Goal: Task Accomplishment & Management: Manage account settings

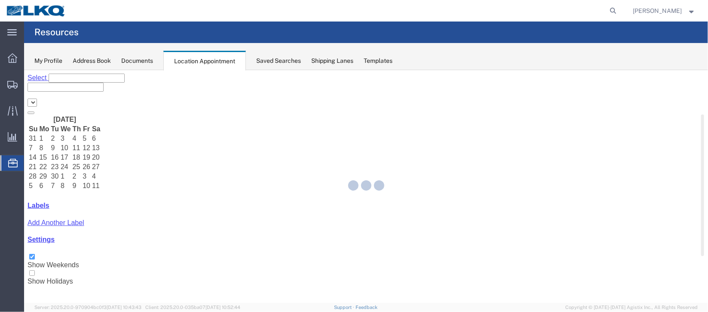
select select "27634"
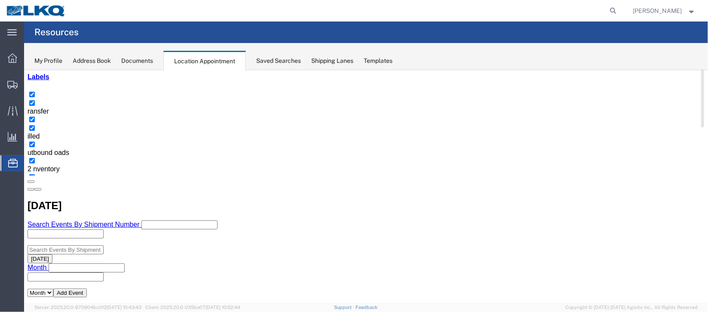
scroll to position [64, 0]
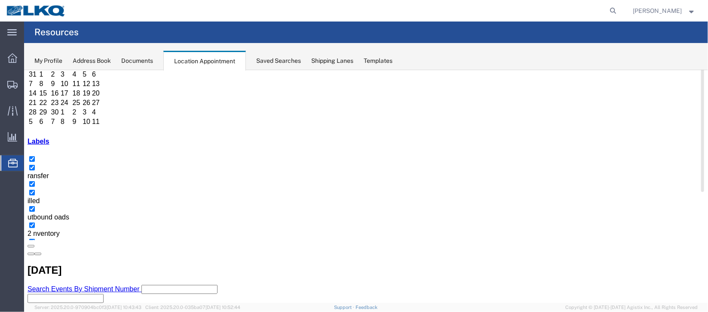
select select "1"
select select "100"
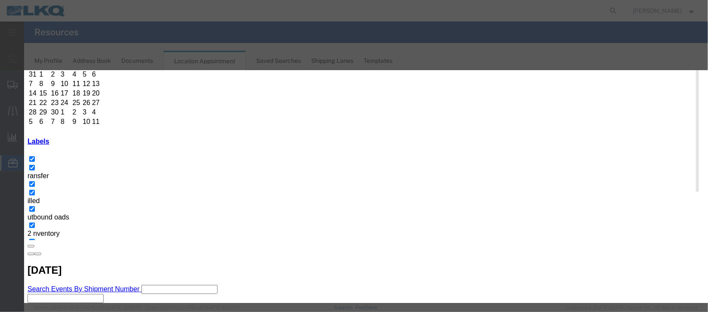
type input "m"
select select "24"
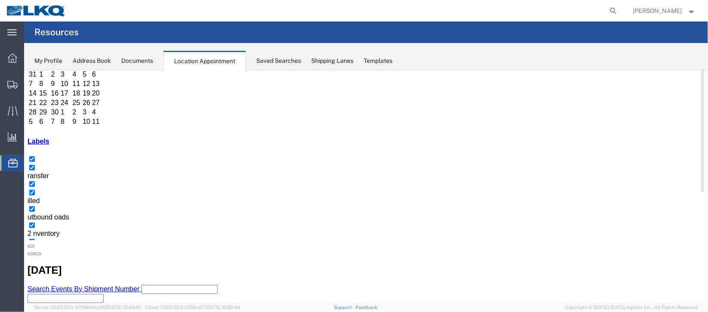
scroll to position [0, 0]
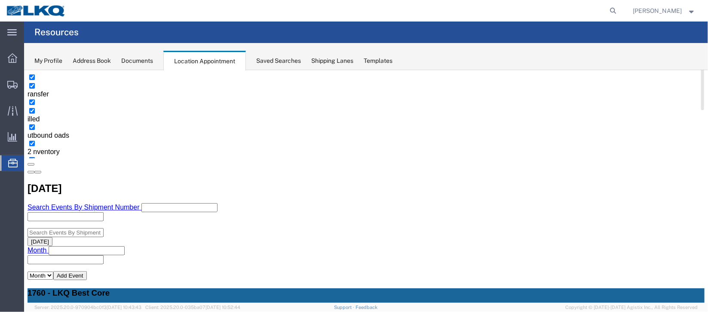
scroll to position [128, 0]
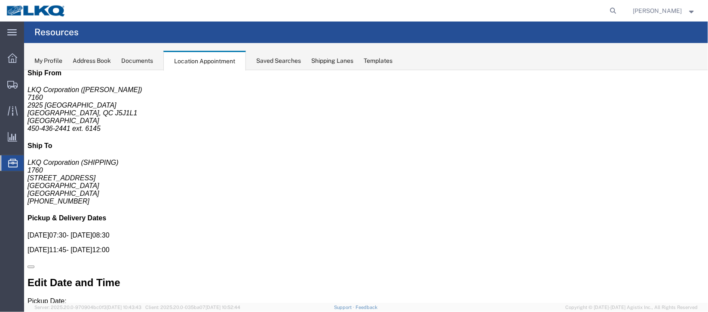
scroll to position [0, 0]
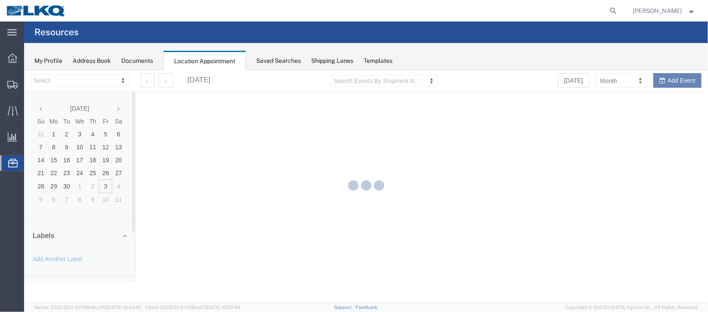
select select "27634"
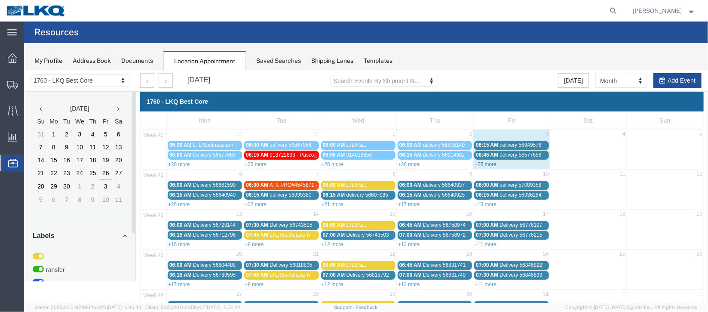
click at [479, 165] on link "+25 more" at bounding box center [485, 164] width 22 height 6
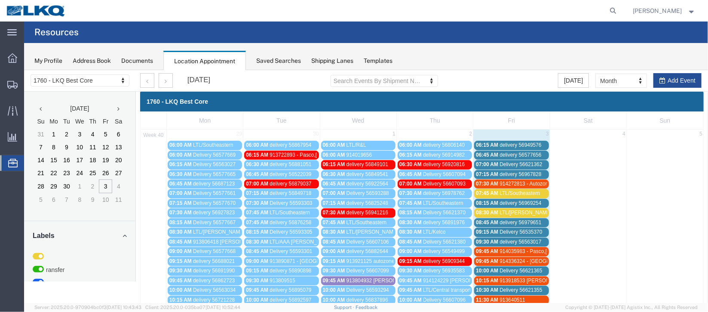
click at [533, 154] on span "delivery 56577656" at bounding box center [520, 154] width 42 height 6
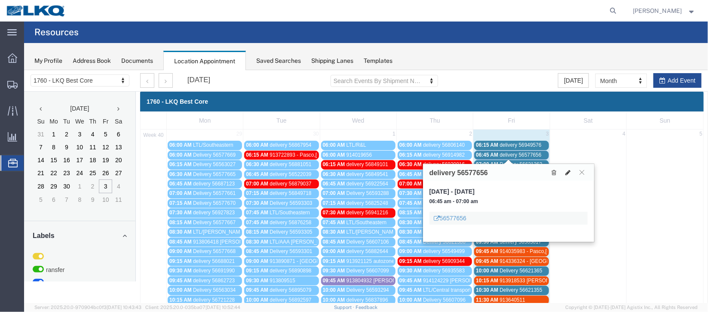
click at [569, 173] on icon at bounding box center [567, 172] width 5 height 6
select select "1"
select select
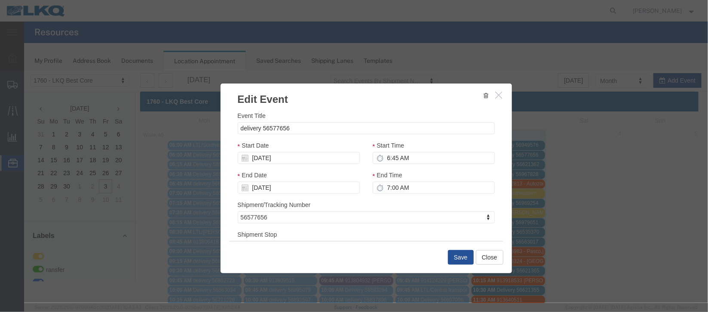
select select
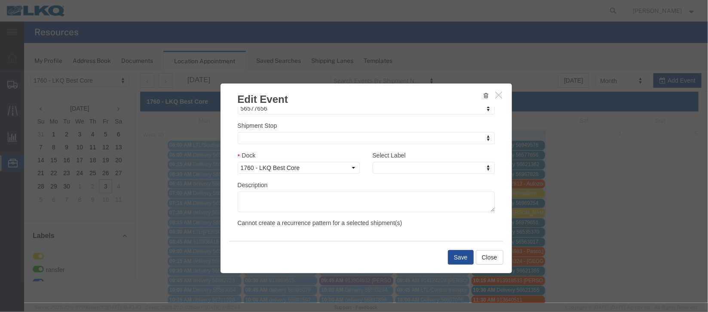
scroll to position [110, 0]
type input "de"
select select "40"
click at [452, 254] on button "Save" at bounding box center [460, 256] width 26 height 15
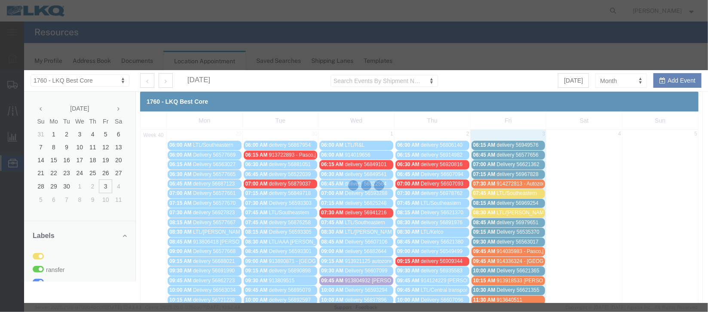
scroll to position [105, 0]
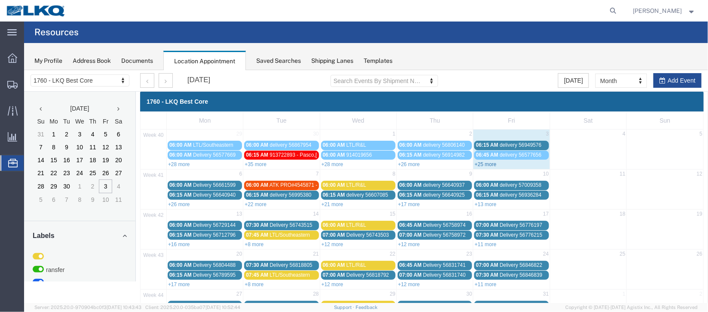
click at [481, 162] on link "+25 more" at bounding box center [485, 164] width 22 height 6
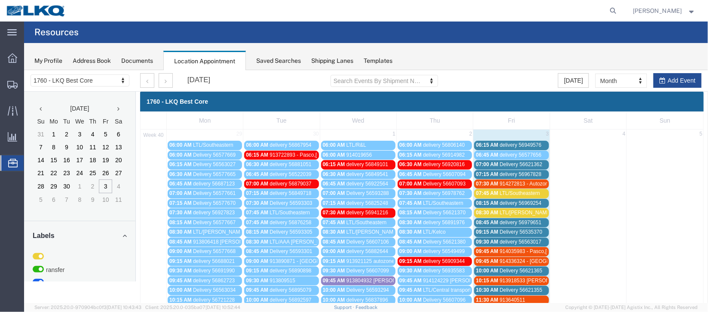
click at [499, 201] on span "delivery 56969254" at bounding box center [520, 202] width 42 height 6
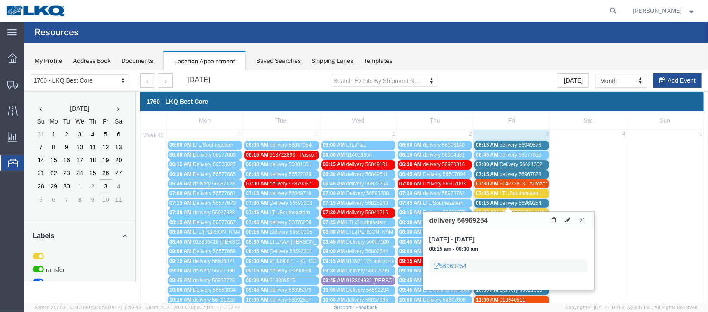
click at [567, 218] on icon at bounding box center [567, 219] width 5 height 6
select select "100"
select select "1"
select select
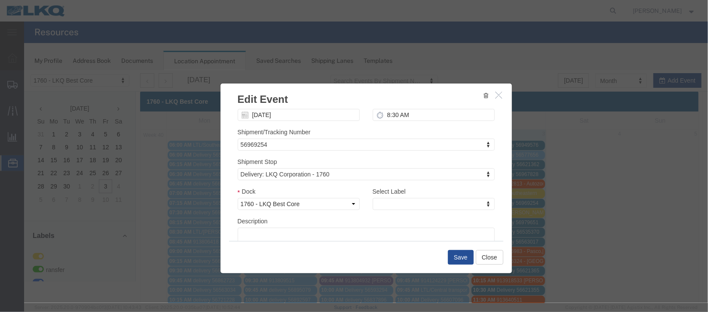
scroll to position [110, 0]
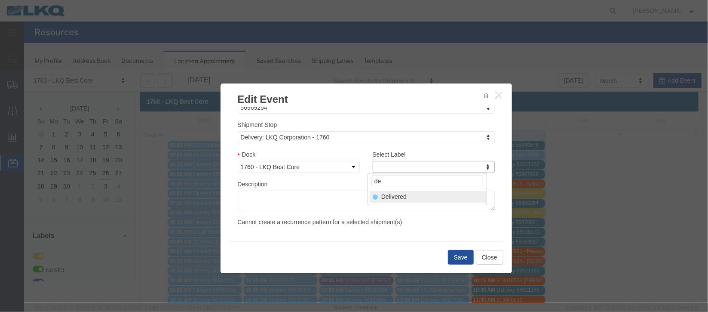
type input "de"
select select "40"
click at [457, 251] on button "Save" at bounding box center [460, 256] width 26 height 15
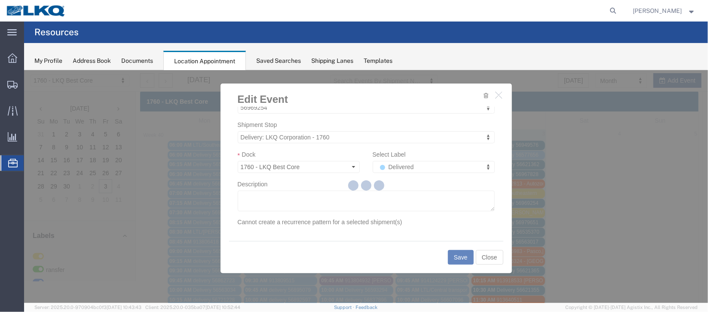
scroll to position [105, 0]
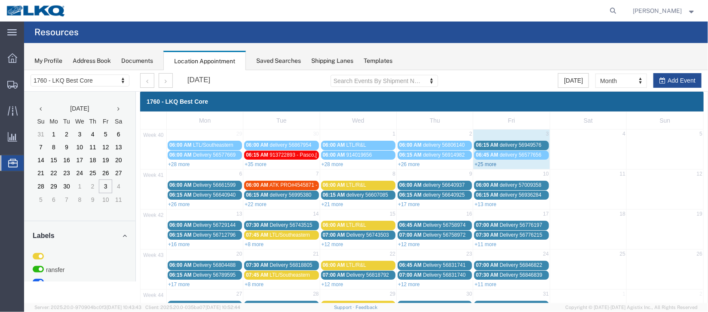
click at [491, 162] on link "+25 more" at bounding box center [485, 164] width 22 height 6
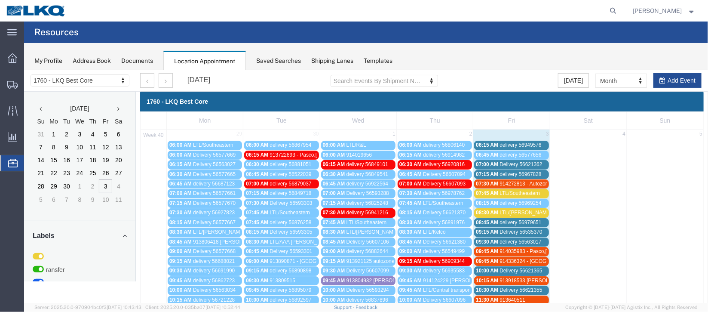
click at [534, 162] on span "Delivery 56621362" at bounding box center [520, 164] width 43 height 6
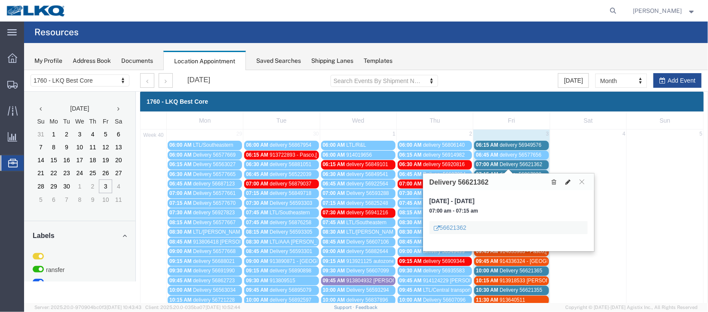
click at [563, 183] on button at bounding box center [567, 181] width 12 height 9
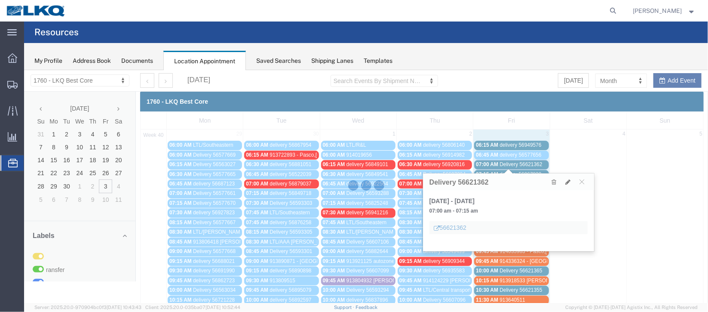
select select "100"
select select "1"
select select
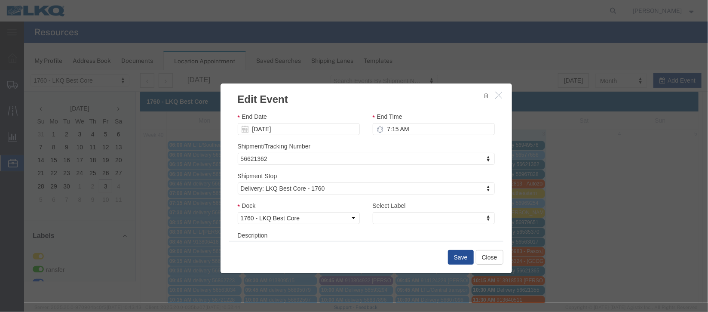
scroll to position [110, 0]
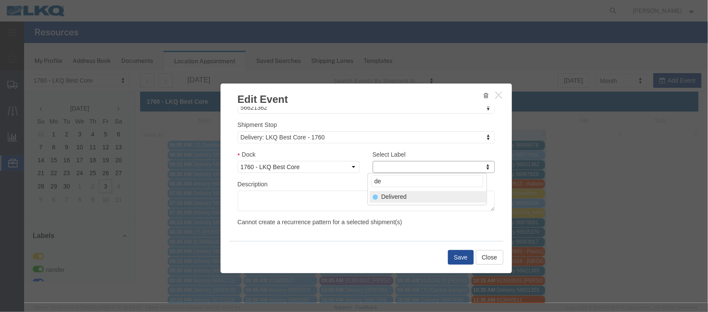
type input "de"
select select "40"
click at [468, 259] on button "Save" at bounding box center [460, 256] width 26 height 15
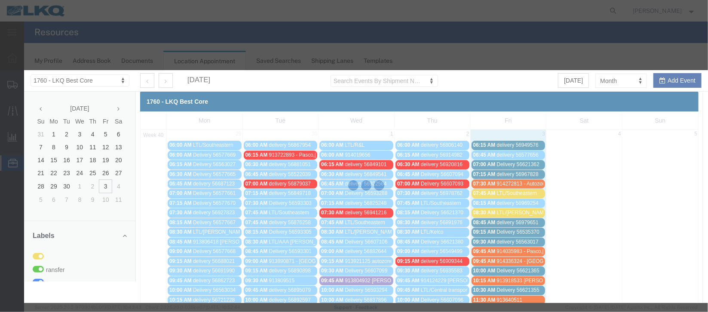
scroll to position [105, 0]
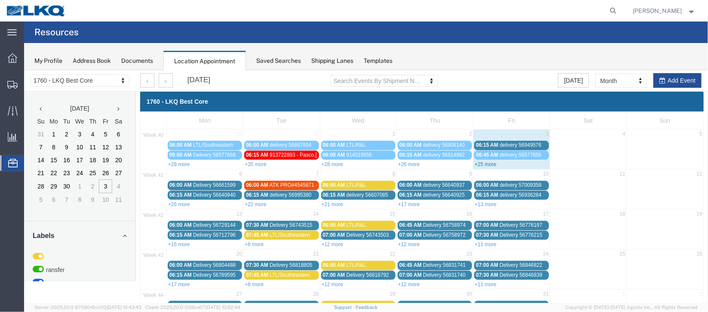
click at [476, 165] on link "+25 more" at bounding box center [485, 164] width 22 height 6
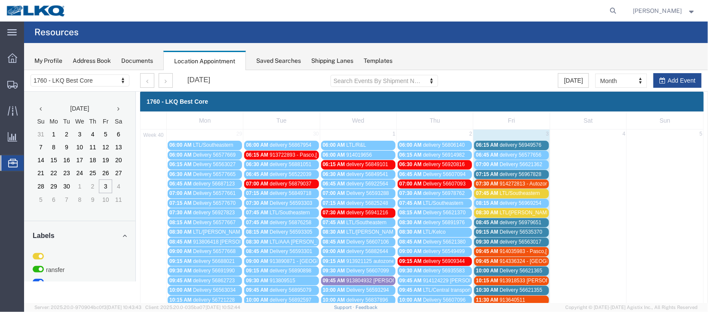
click at [512, 143] on span "delivery 56949576" at bounding box center [520, 144] width 42 height 6
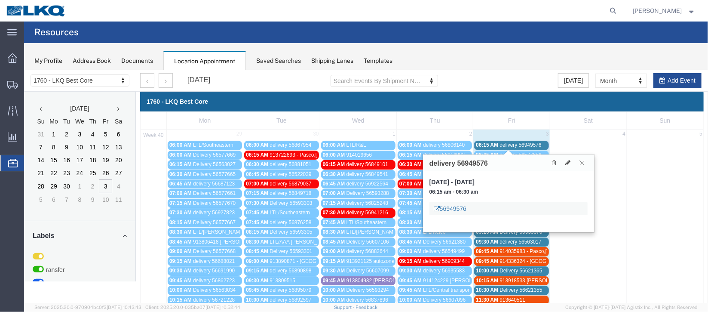
click at [445, 211] on link "56949576" at bounding box center [449, 208] width 33 height 9
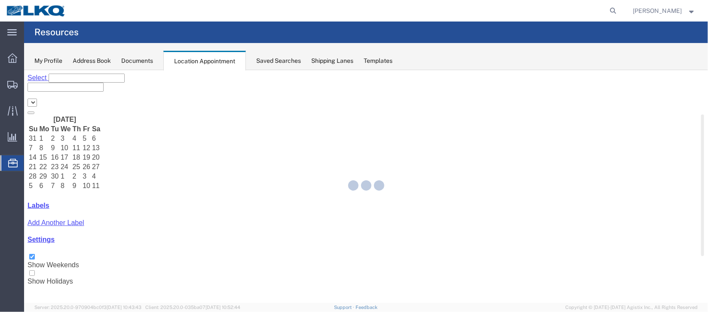
select select "27634"
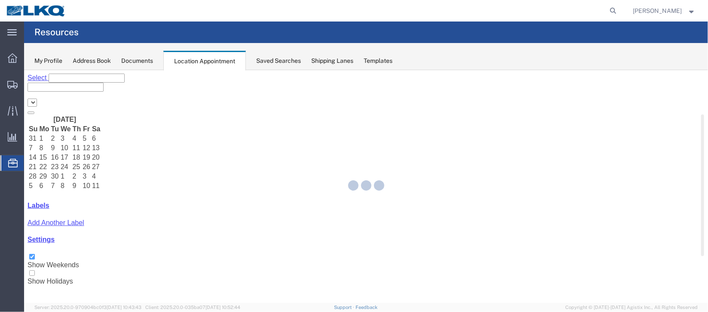
select select "27634"
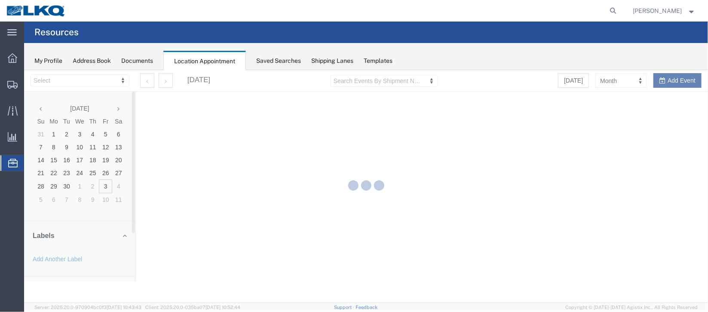
select select "27634"
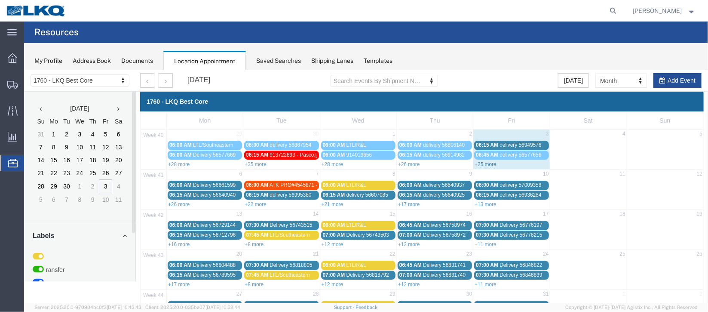
click at [476, 162] on link "+25 more" at bounding box center [485, 164] width 22 height 6
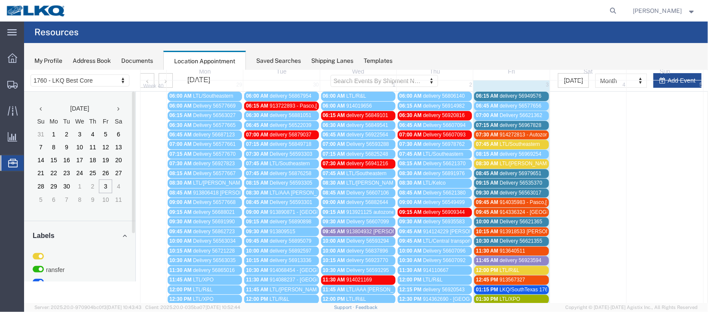
scroll to position [64, 0]
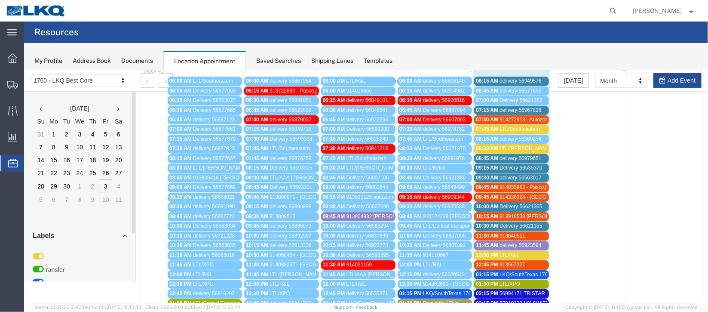
click at [502, 166] on span "Delivery 56535370" at bounding box center [520, 167] width 43 height 6
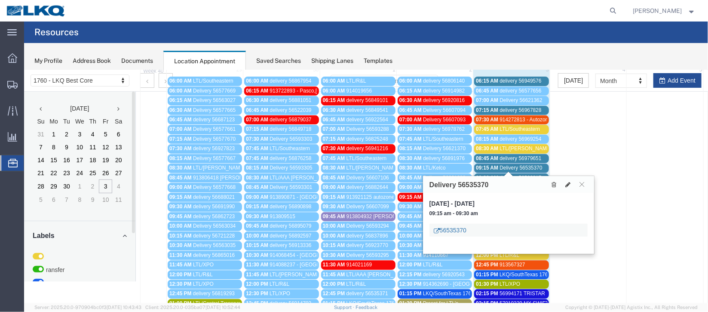
click at [458, 226] on link "56535370" at bounding box center [449, 229] width 33 height 9
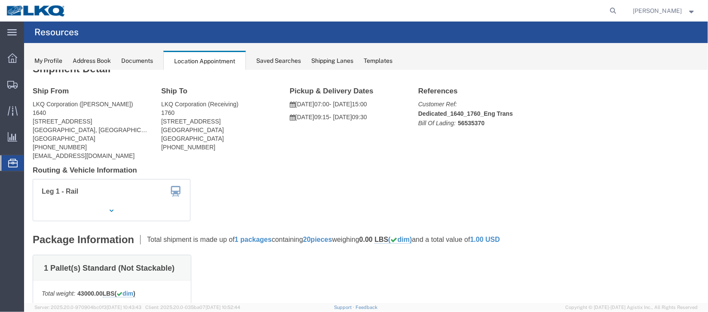
scroll to position [0, 0]
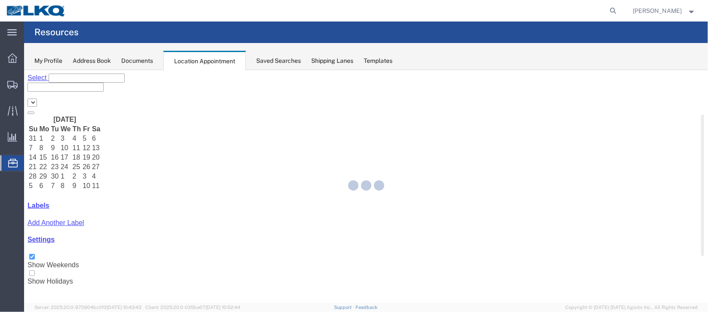
select select "27634"
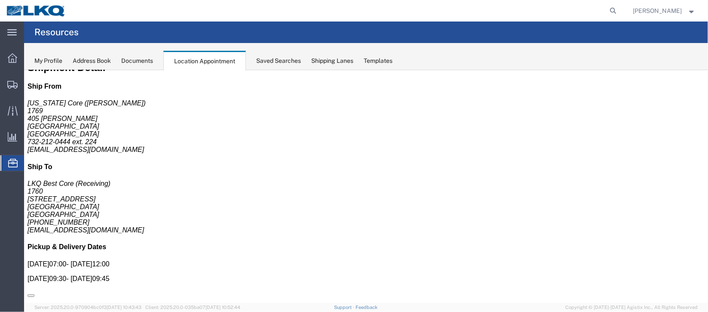
scroll to position [0, 0]
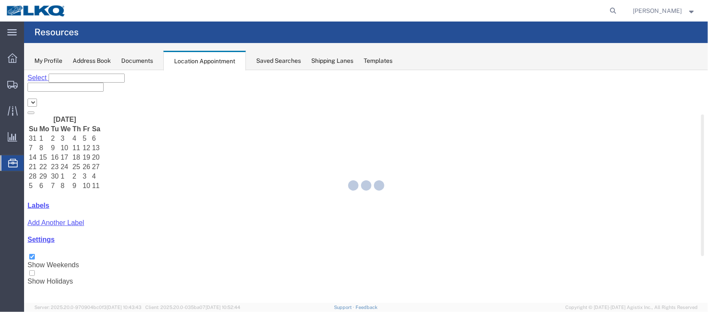
select select "27634"
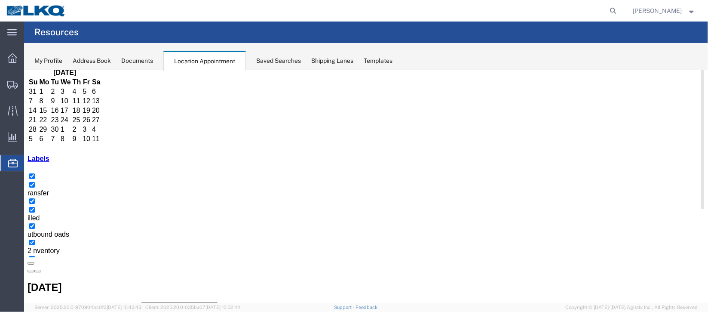
scroll to position [64, 0]
